Goal: Find specific page/section

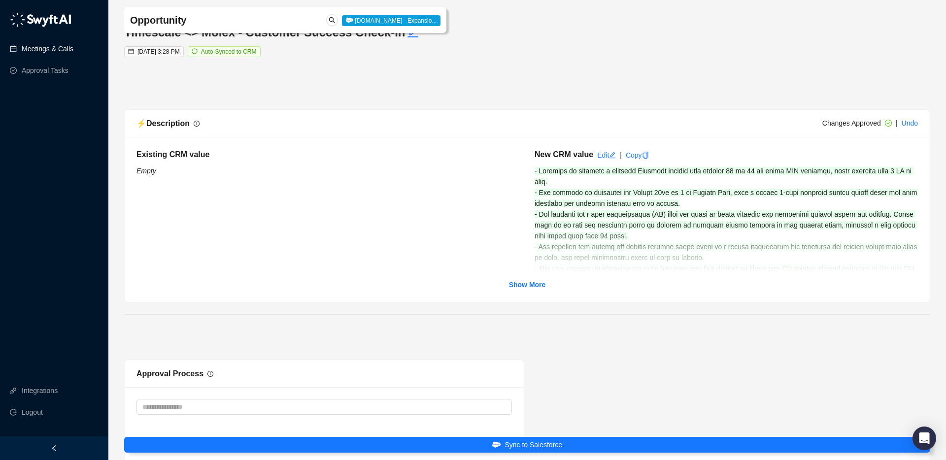
scroll to position [2920, 0]
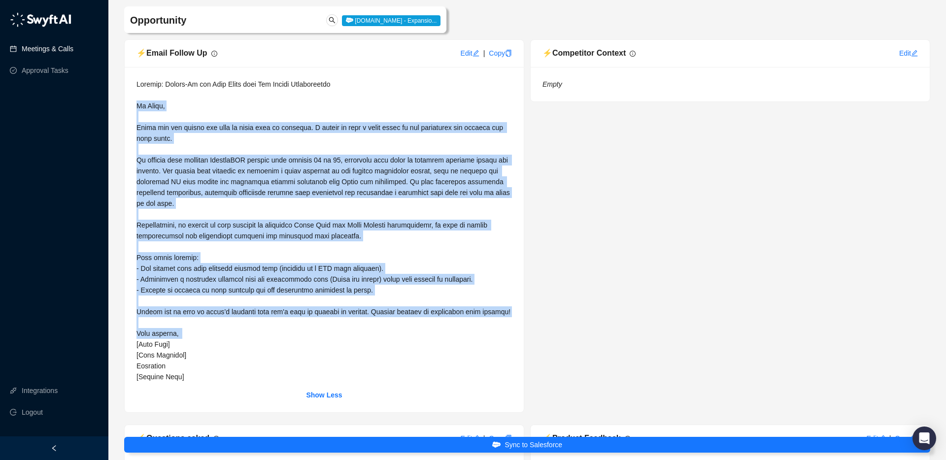
click at [38, 50] on link "Meetings & Calls" at bounding box center [48, 49] width 52 height 20
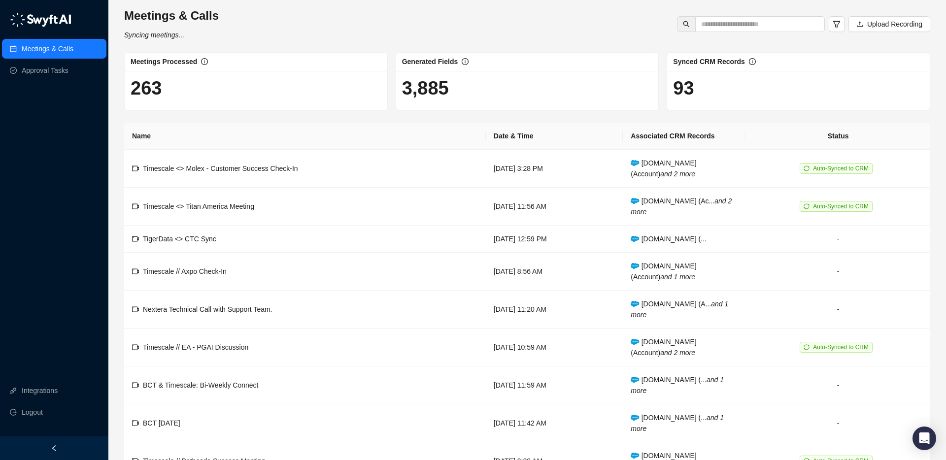
click at [40, 47] on link "Meetings & Calls" at bounding box center [48, 49] width 52 height 20
click at [63, 51] on link "Meetings & Calls" at bounding box center [48, 49] width 52 height 20
click at [47, 19] on img at bounding box center [41, 19] width 62 height 15
click at [40, 52] on link "Meetings & Calls" at bounding box center [48, 49] width 52 height 20
click at [42, 49] on link "Meetings & Calls" at bounding box center [48, 49] width 52 height 20
